Goal: Navigation & Orientation: Find specific page/section

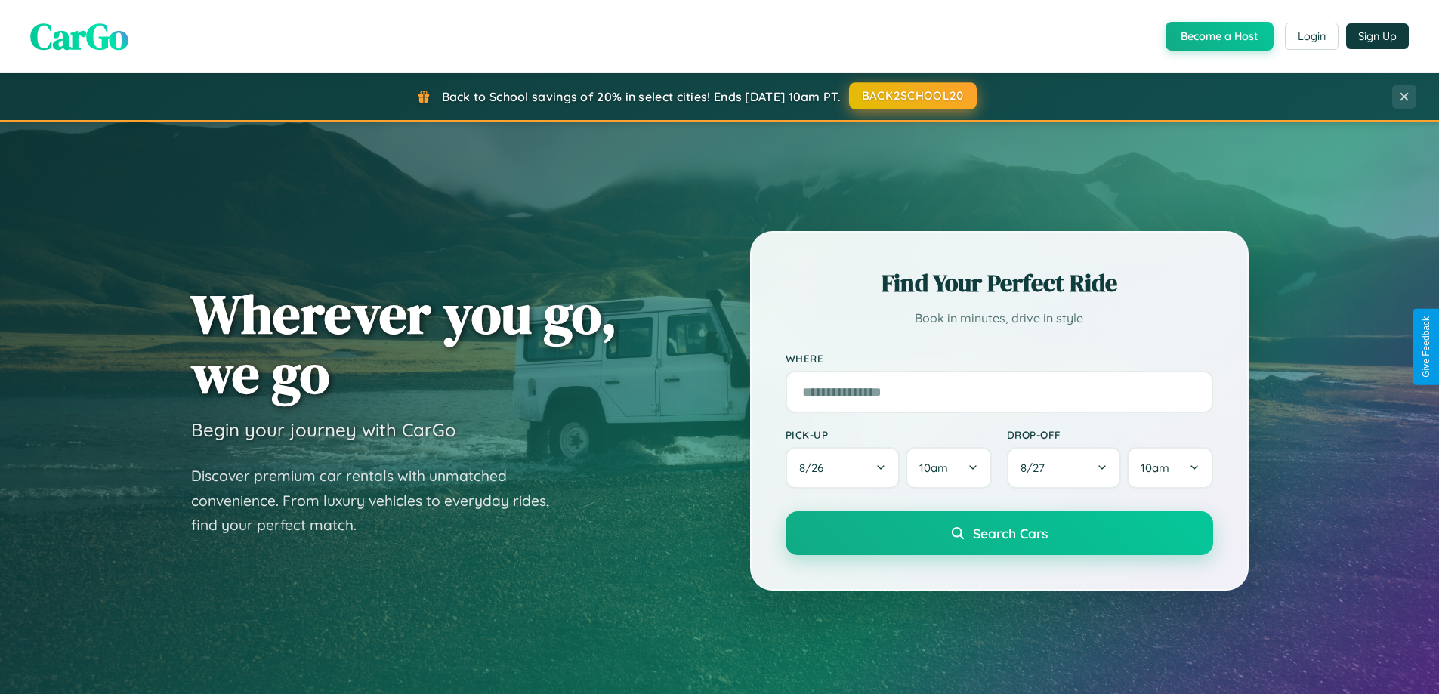
click at [912, 96] on button "BACK2SCHOOL20" at bounding box center [913, 95] width 128 height 27
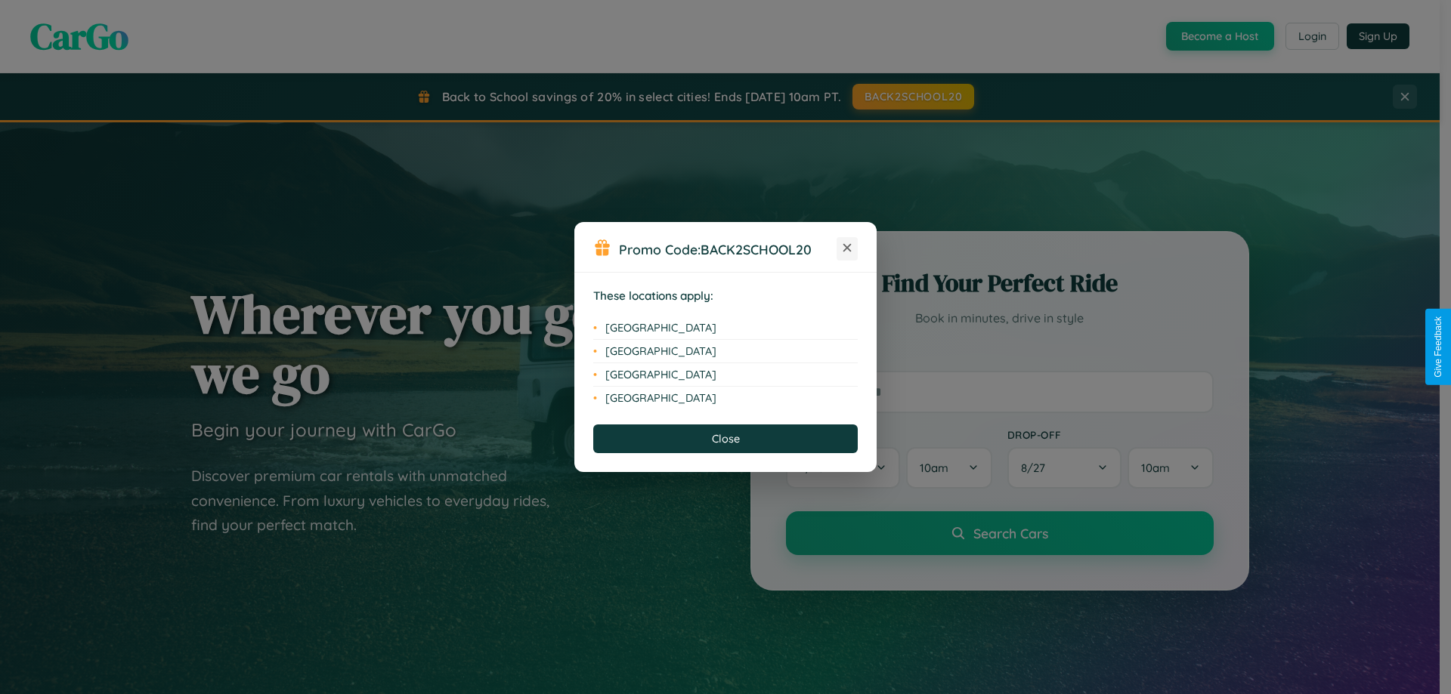
click at [847, 249] on icon at bounding box center [847, 248] width 8 height 8
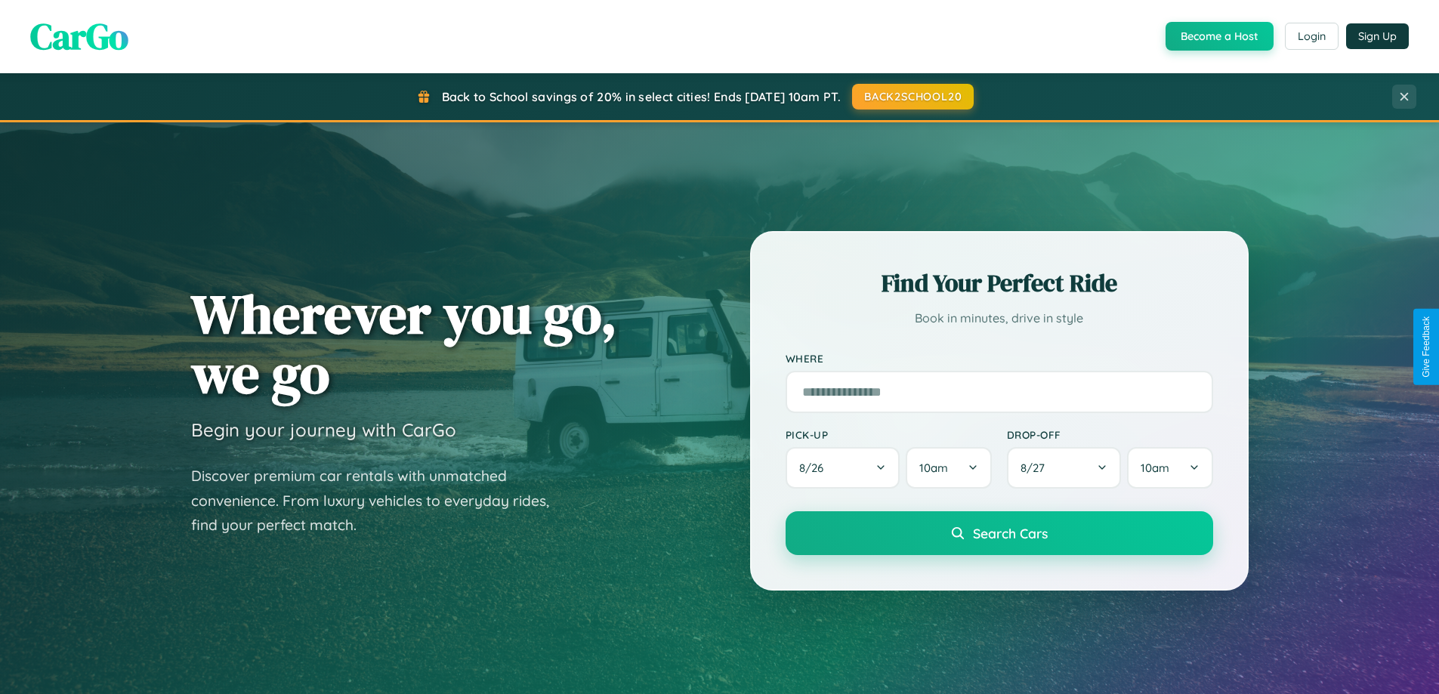
scroll to position [2908, 0]
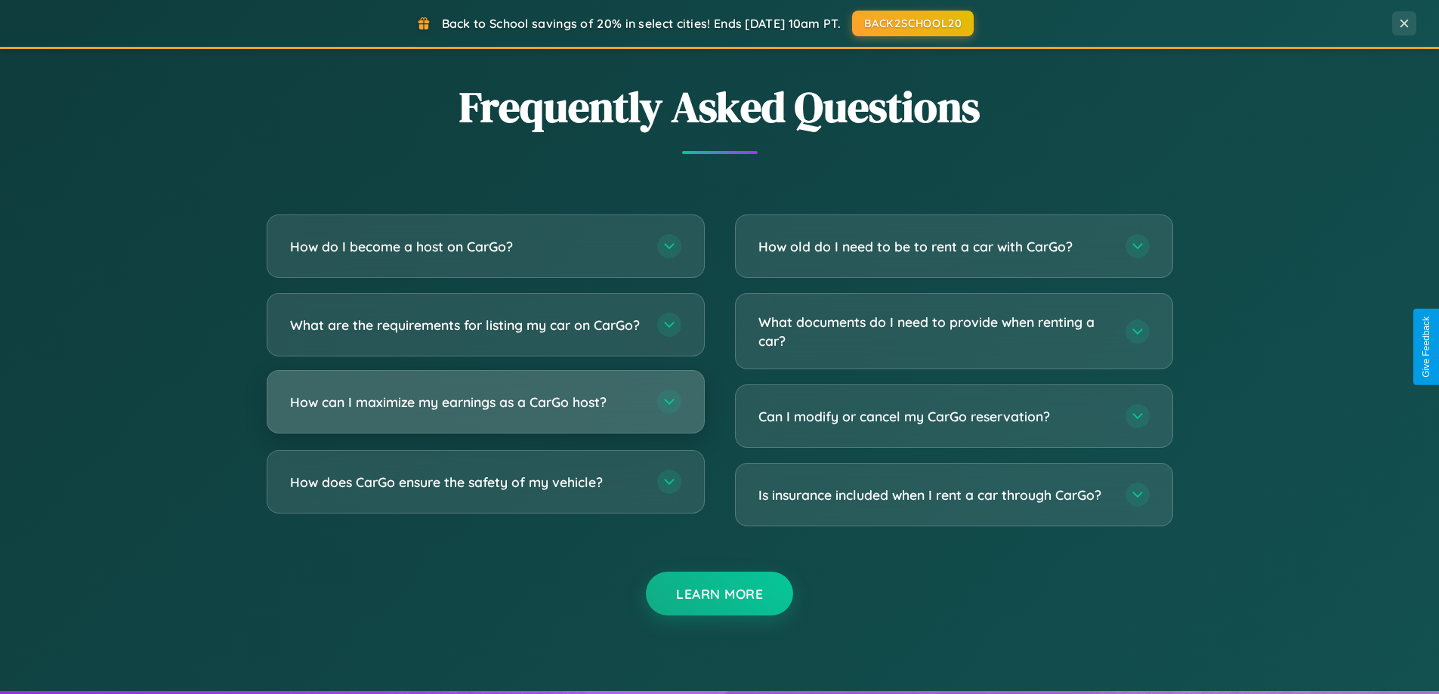
click at [485, 412] on h3 "How can I maximize my earnings as a CarGo host?" at bounding box center [466, 402] width 352 height 19
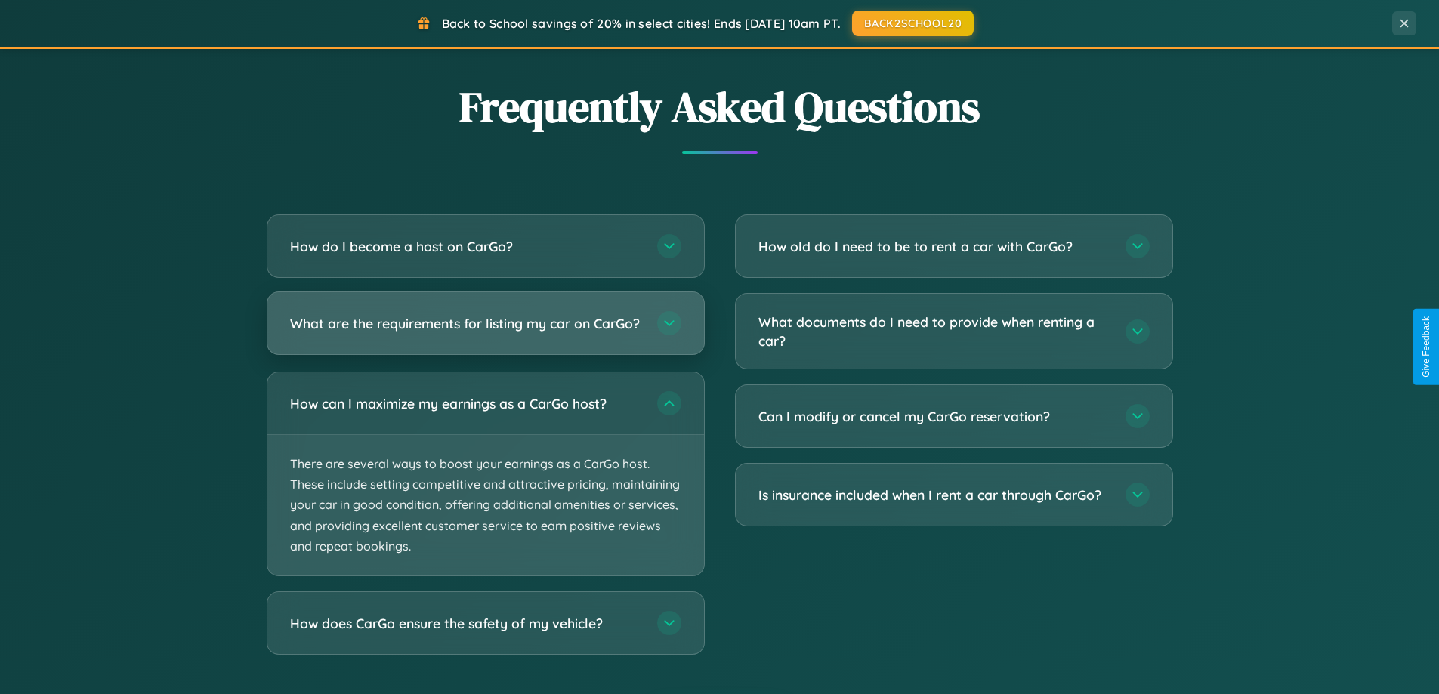
click at [485, 330] on h3 "What are the requirements for listing my car on CarGo?" at bounding box center [466, 323] width 352 height 19
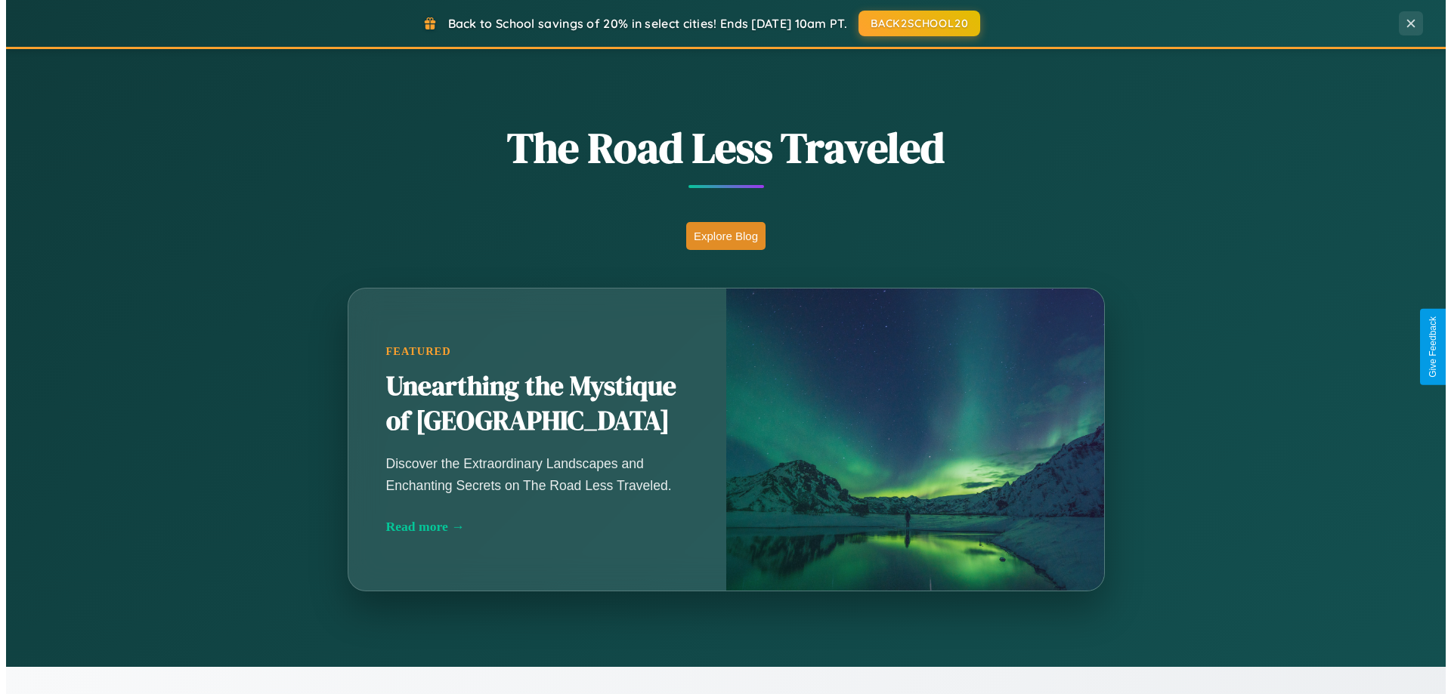
scroll to position [0, 0]
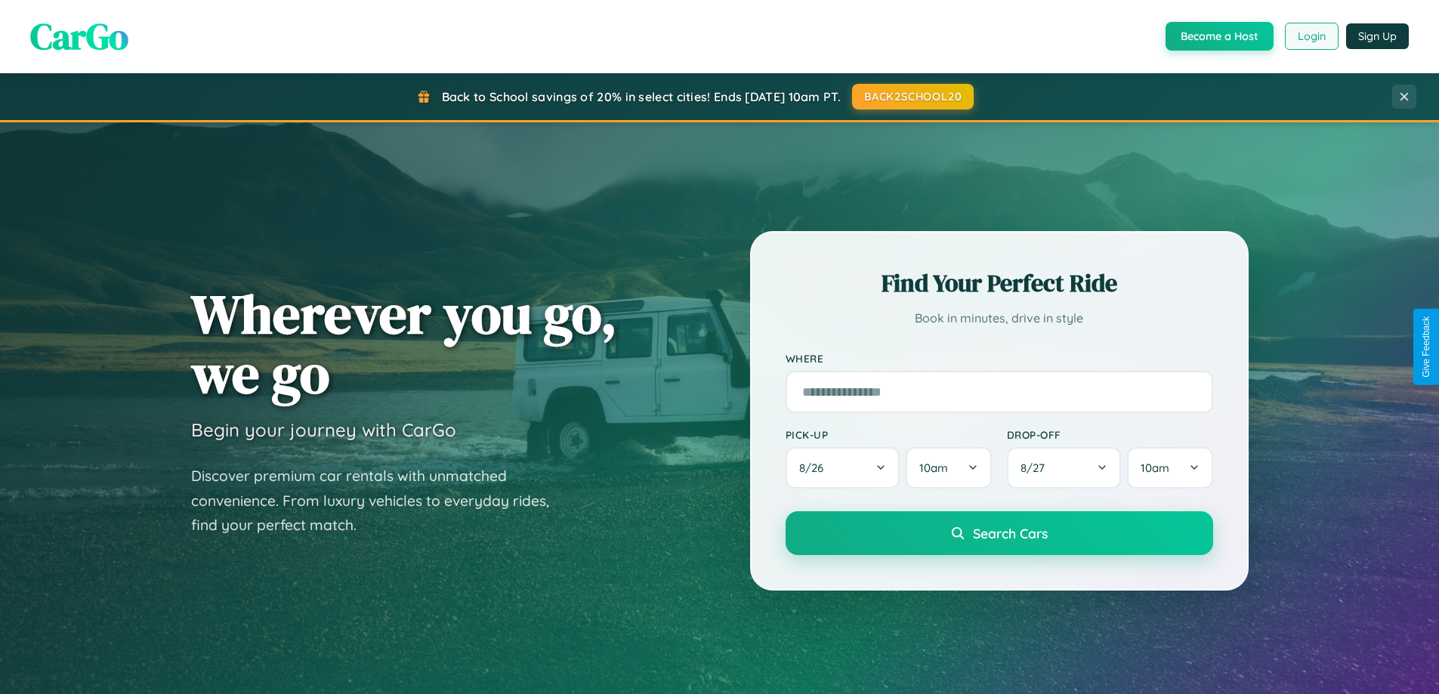
click at [1311, 36] on button "Login" at bounding box center [1312, 36] width 54 height 27
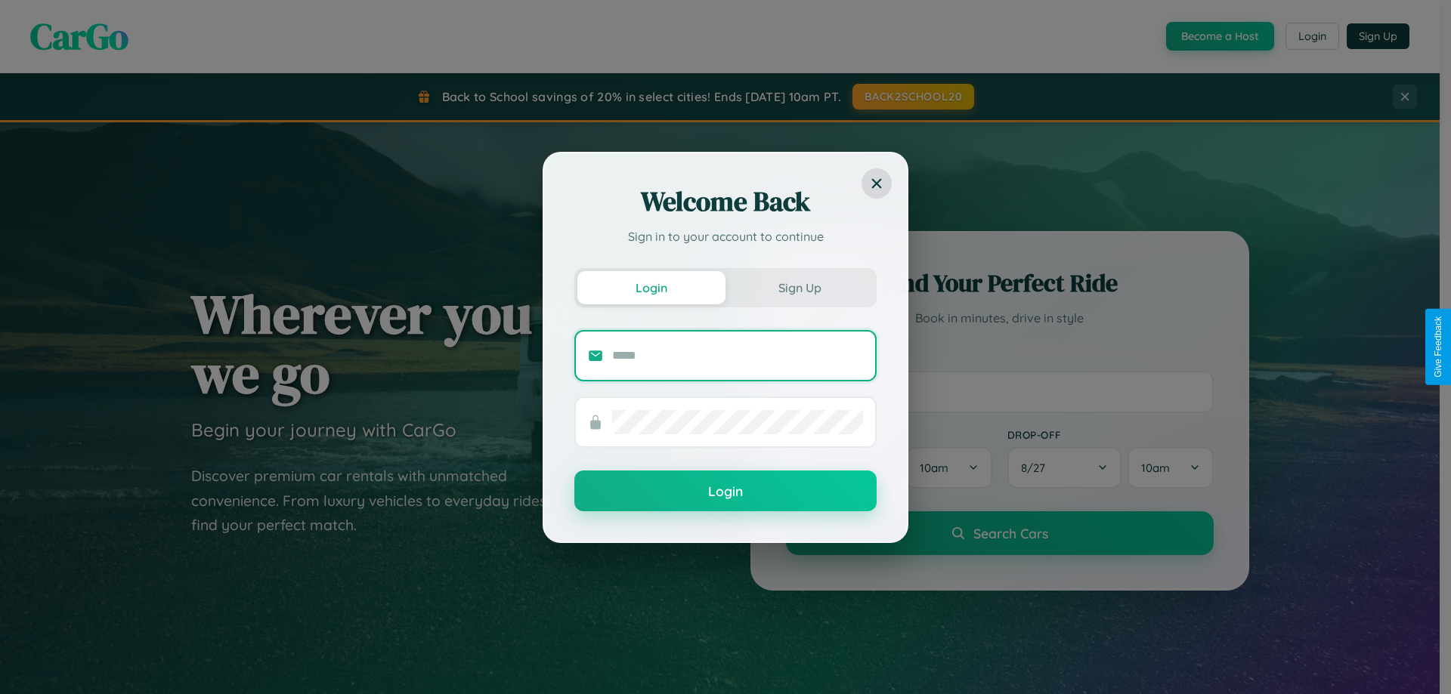
click at [737, 355] on input "text" at bounding box center [737, 356] width 251 height 24
type input "**********"
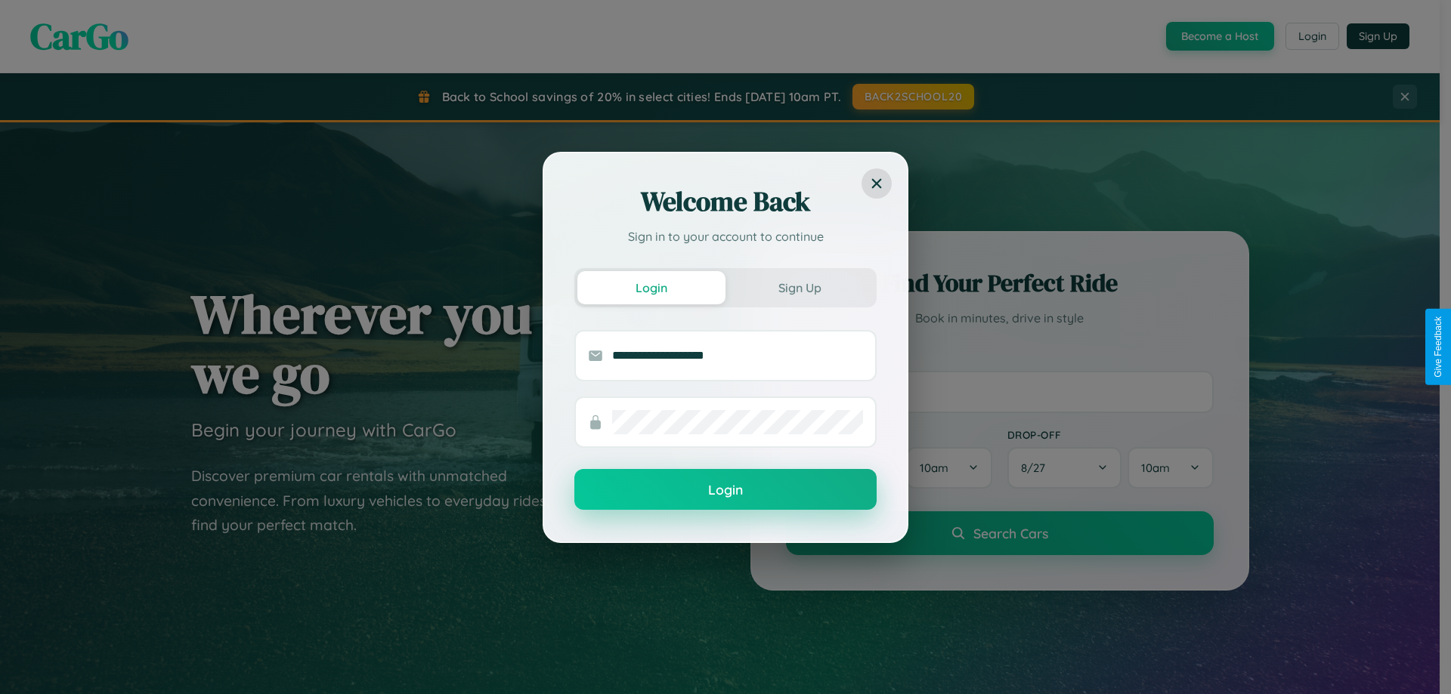
click at [725, 490] on button "Login" at bounding box center [725, 489] width 302 height 41
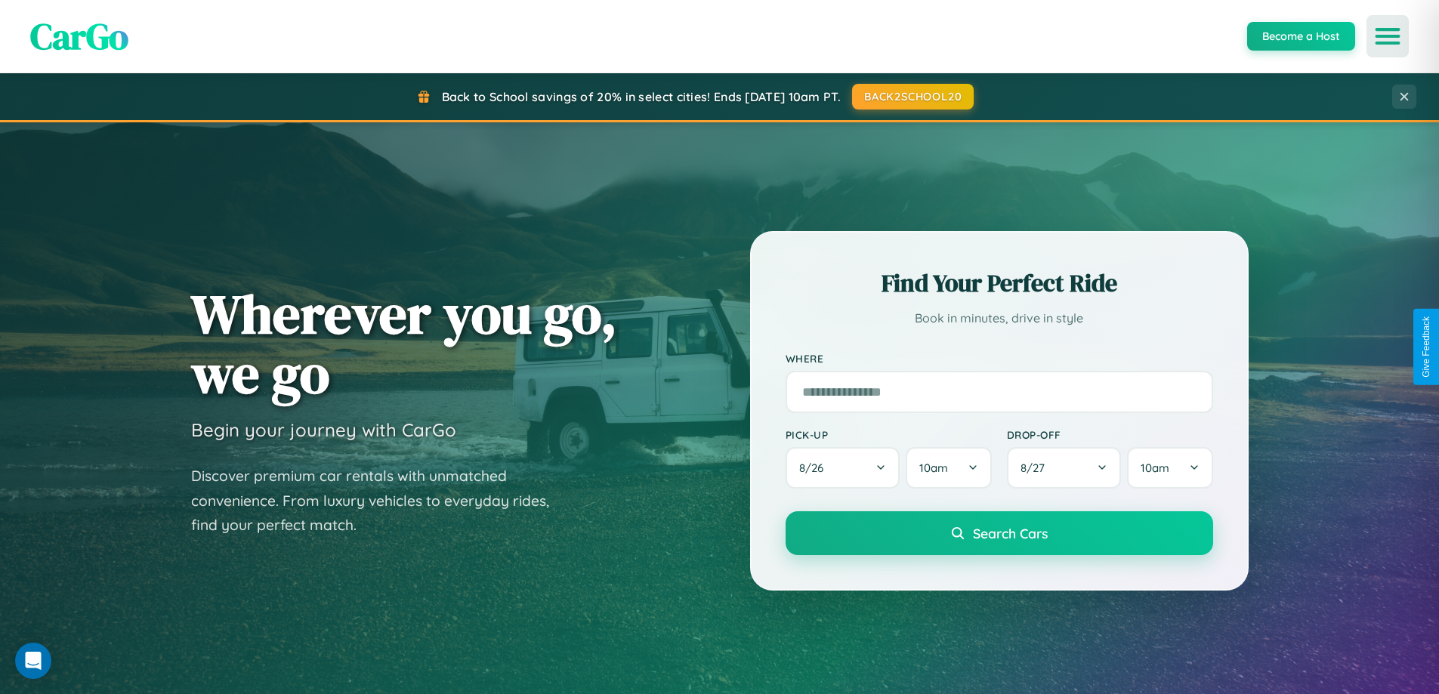
click at [1388, 36] on icon "Open menu" at bounding box center [1389, 36] width 22 height 14
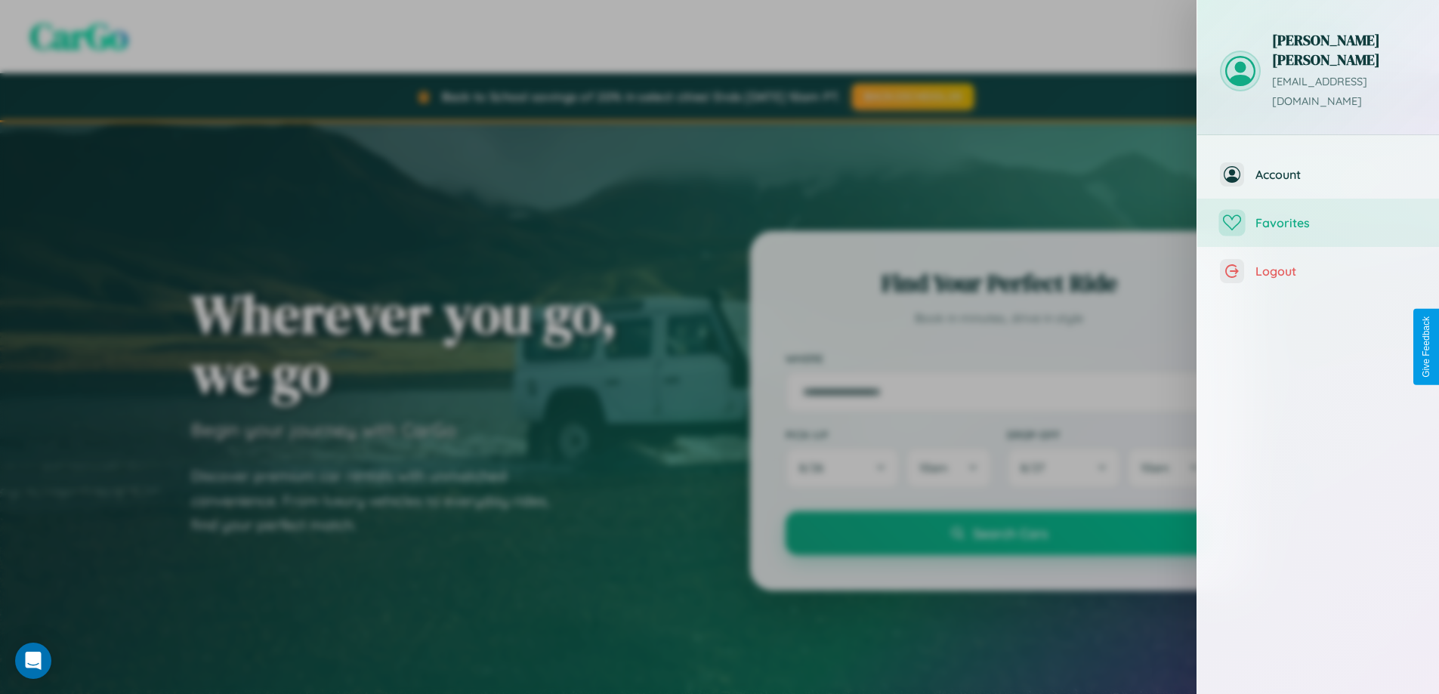
click at [1319, 215] on span "Favorites" at bounding box center [1336, 222] width 161 height 15
